Goal: Information Seeking & Learning: Learn about a topic

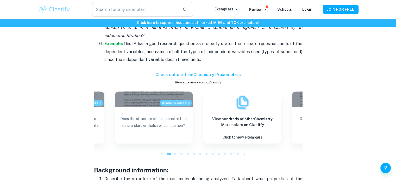
scroll to position [568, 0]
click at [98, 97] on div "Grade received: 7" at bounding box center [65, 98] width 78 height 16
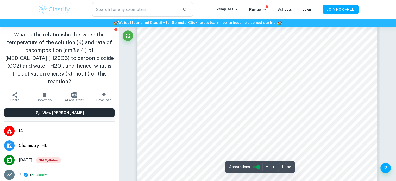
scroll to position [174, 0]
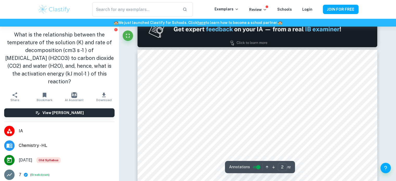
type input "1"
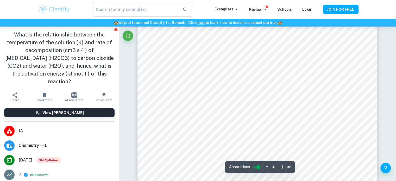
scroll to position [0, 0]
